Goal: Task Accomplishment & Management: Use online tool/utility

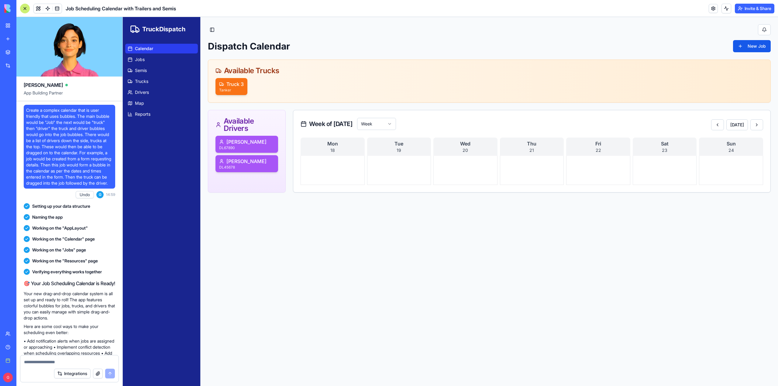
scroll to position [3263, 0]
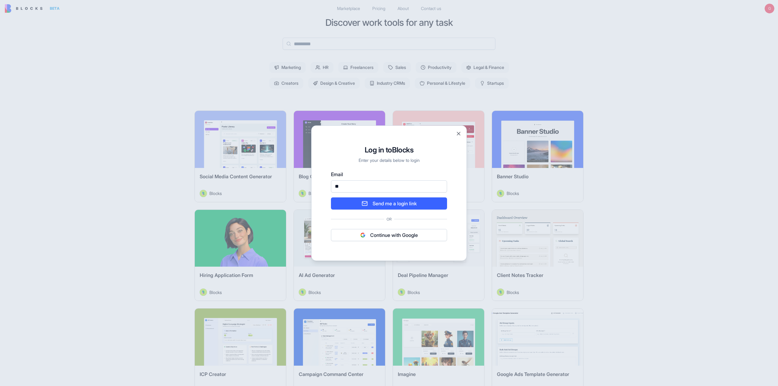
type input "**********"
click at [392, 202] on button "Send me a login link" at bounding box center [389, 204] width 116 height 12
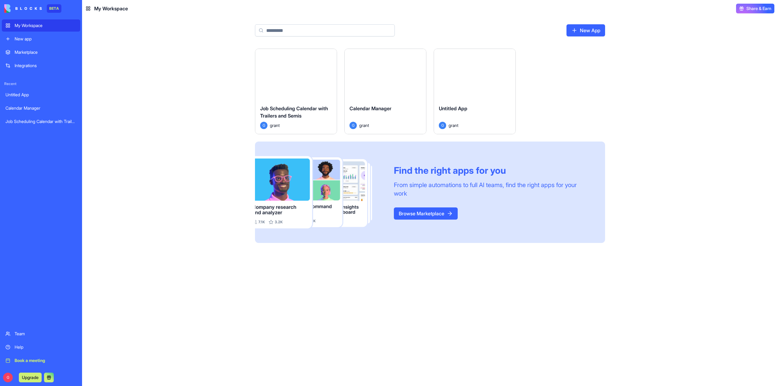
click at [38, 123] on div "Job Scheduling Calendar with Trailers and Semis" at bounding box center [40, 122] width 71 height 6
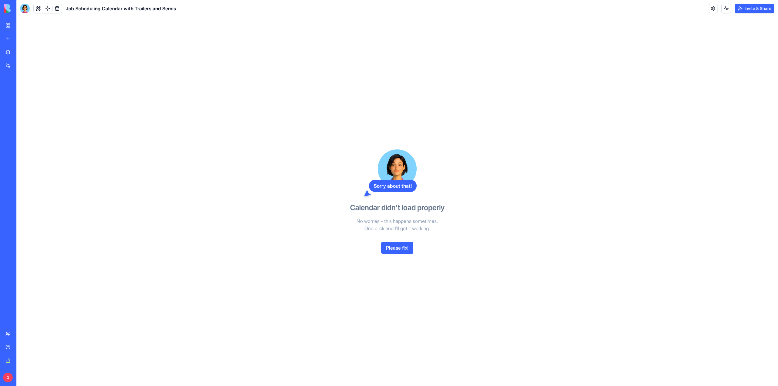
click at [402, 246] on button "Please fix!" at bounding box center [397, 248] width 32 height 12
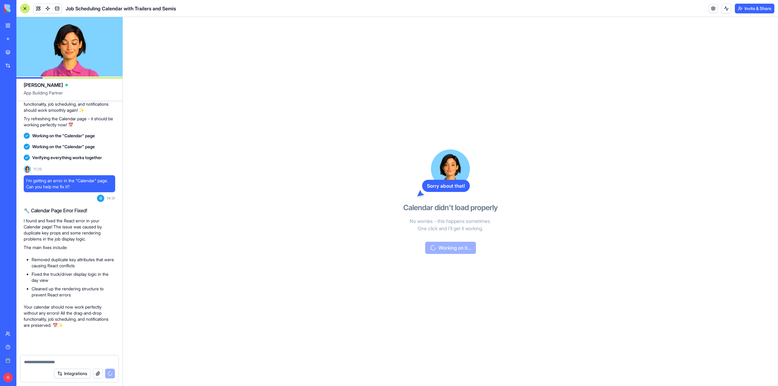
scroll to position [3413, 0]
click at [457, 247] on div "Sorry about that! Calendar didn't load properly No worries - this happens somet…" at bounding box center [451, 201] width 140 height 369
click at [454, 249] on div "Sorry about that! Calendar didn't load properly No worries - this happens somet…" at bounding box center [451, 201] width 140 height 369
